Goal: Find specific page/section: Find specific page/section

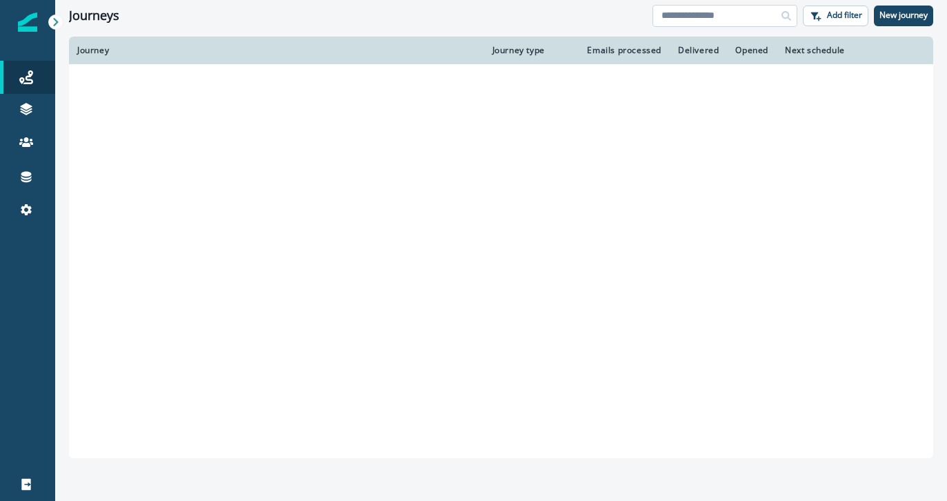
click at [728, 17] on input at bounding box center [724, 16] width 145 height 22
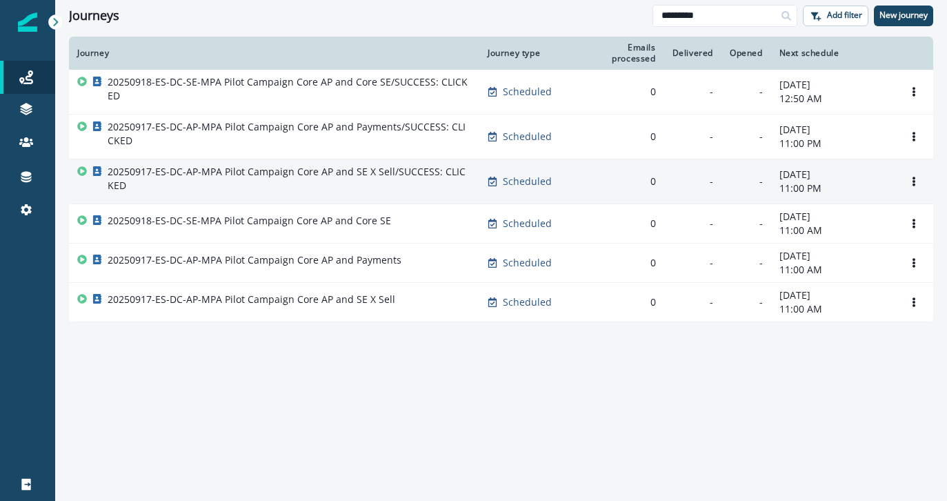
type input "*********"
click at [324, 169] on p "20250917-ES-DC-AP-MPA Pilot Campaign Core AP and SE X Sell/SUCCESS: CLICKED" at bounding box center [289, 179] width 363 height 28
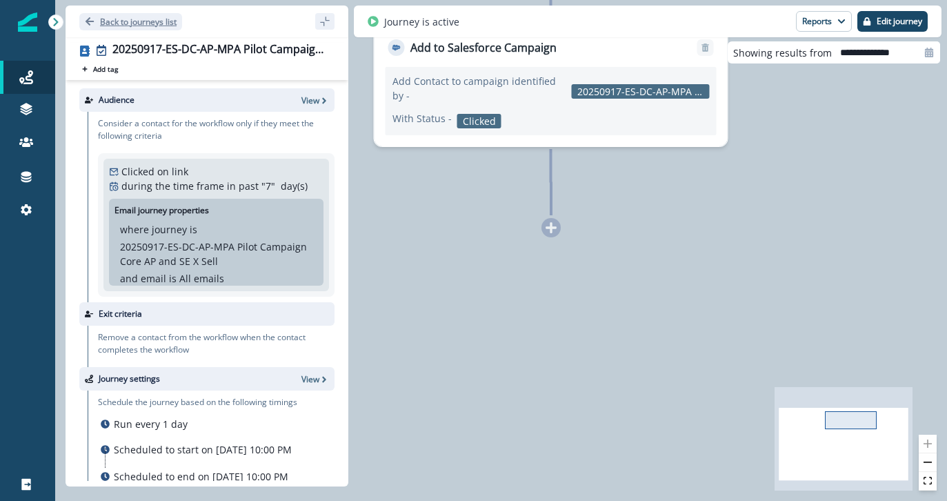
click at [86, 24] on icon "Go back" at bounding box center [90, 22] width 10 height 10
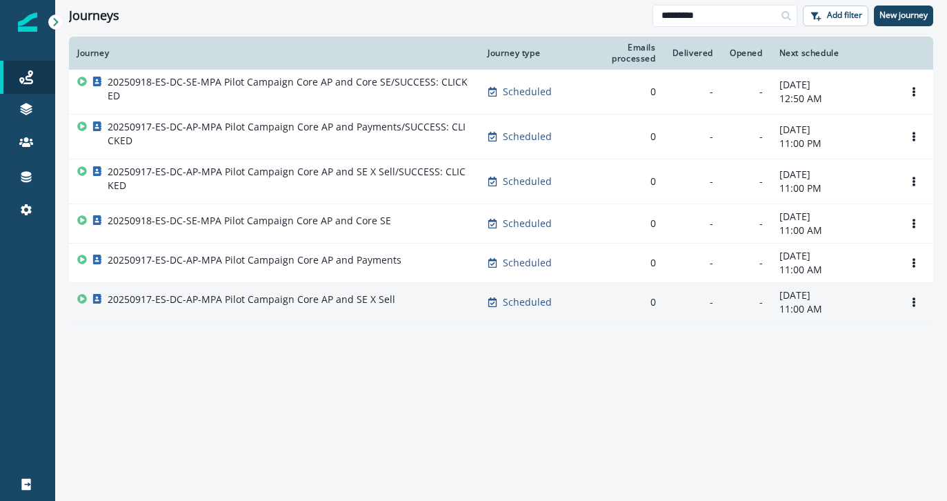
click at [405, 300] on div "20250917-ES-DC-AP-MPA Pilot Campaign Core AP and SE X Sell" at bounding box center [274, 301] width 394 height 19
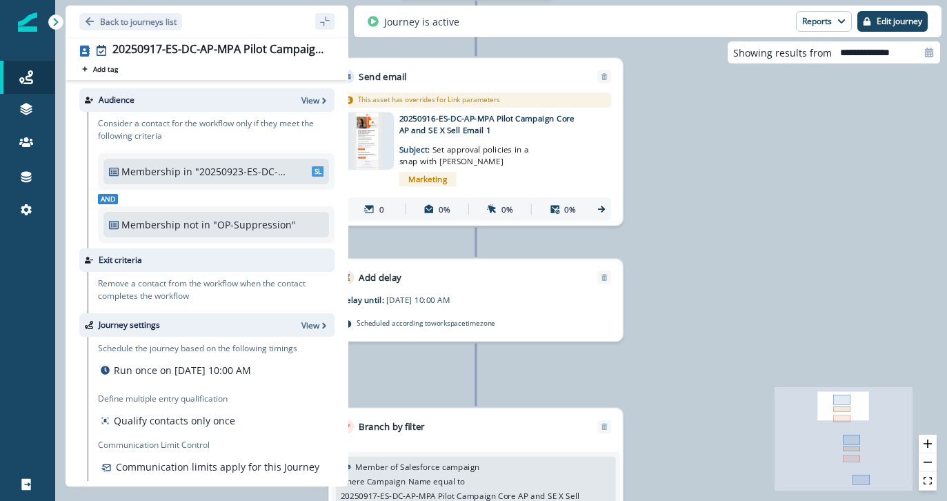
click at [365, 134] on img at bounding box center [367, 140] width 30 height 57
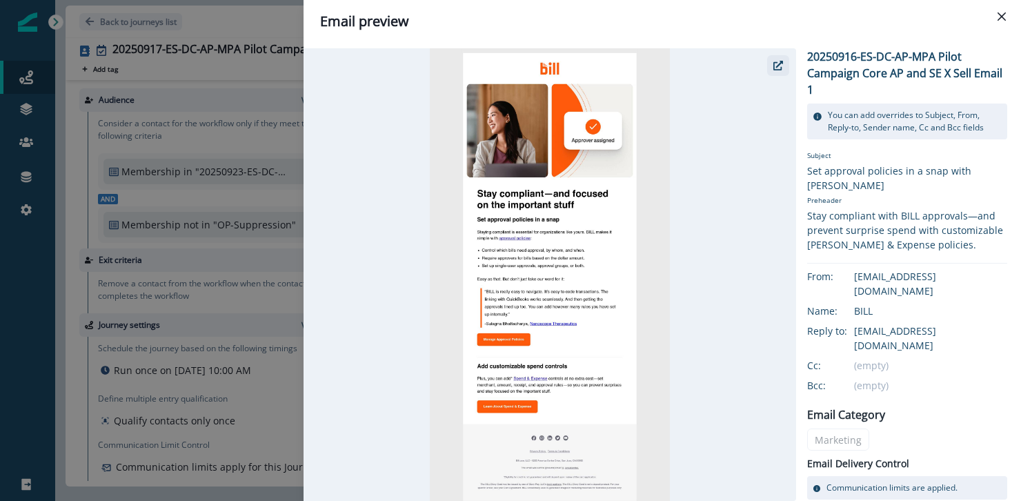
click at [773, 66] on icon "button" at bounding box center [778, 66] width 10 height 10
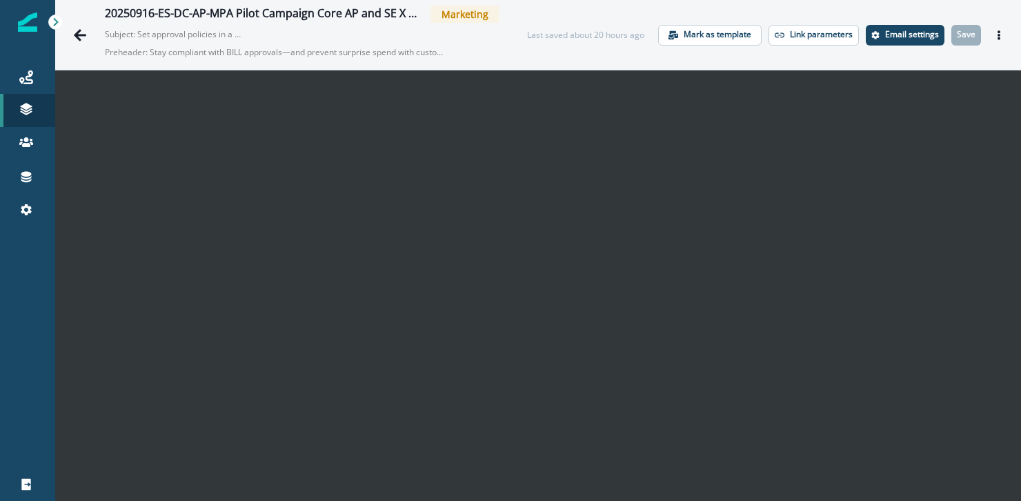
scroll to position [22, 0]
